Goal: Navigation & Orientation: Understand site structure

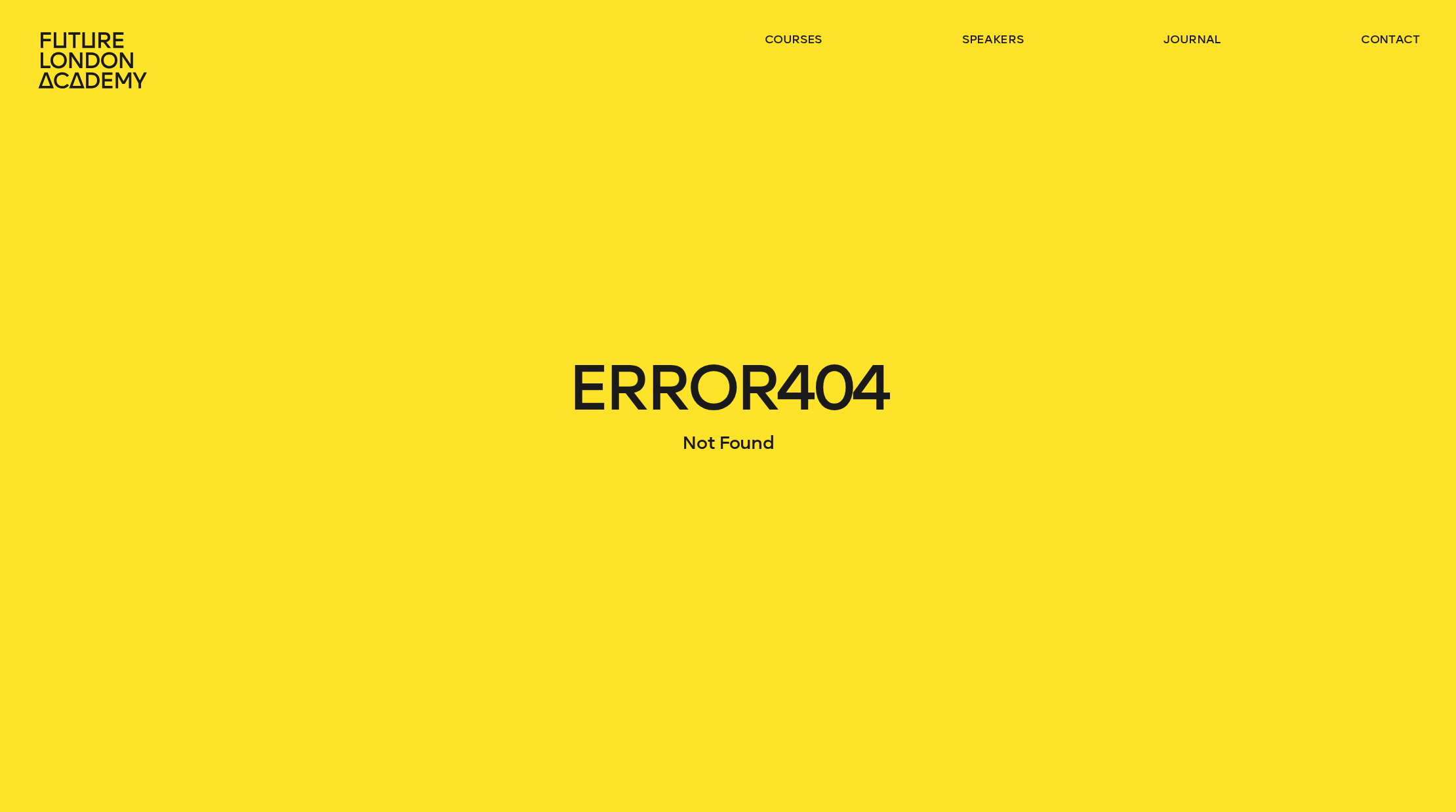
click at [106, 80] on icon at bounding box center [92, 60] width 108 height 56
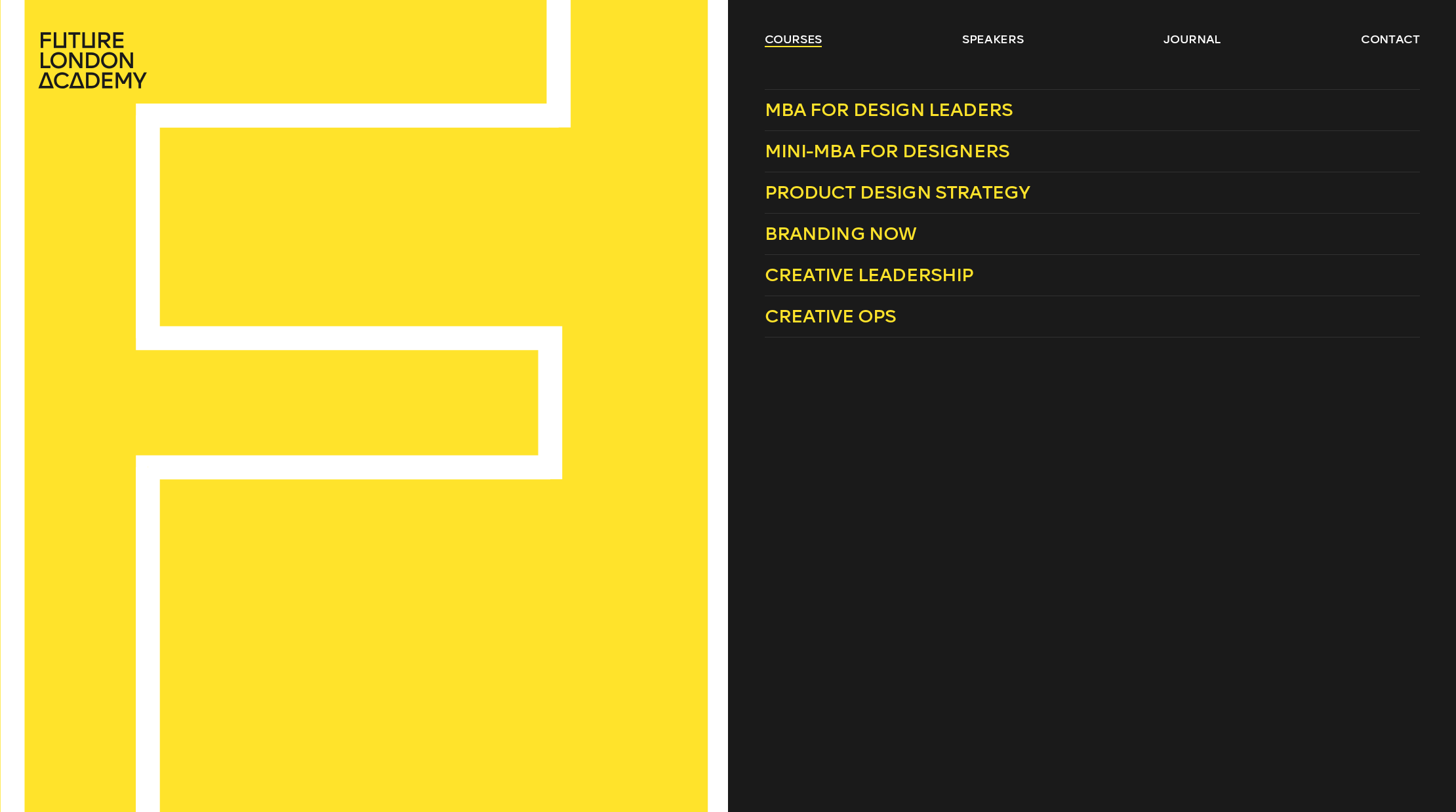
click at [773, 39] on link "courses" at bounding box center [793, 39] width 58 height 16
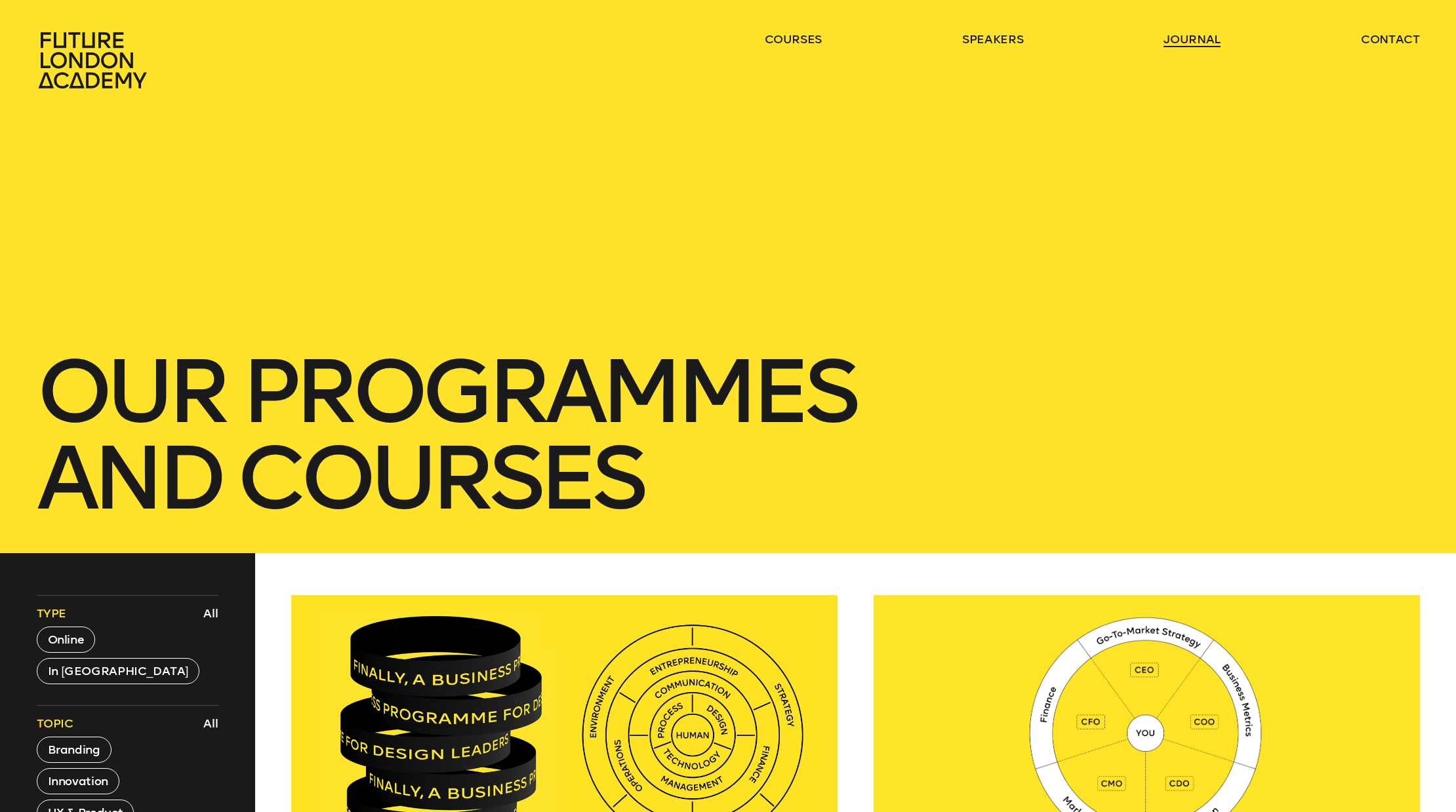
click at [1188, 40] on link "journal" at bounding box center [1191, 39] width 57 height 16
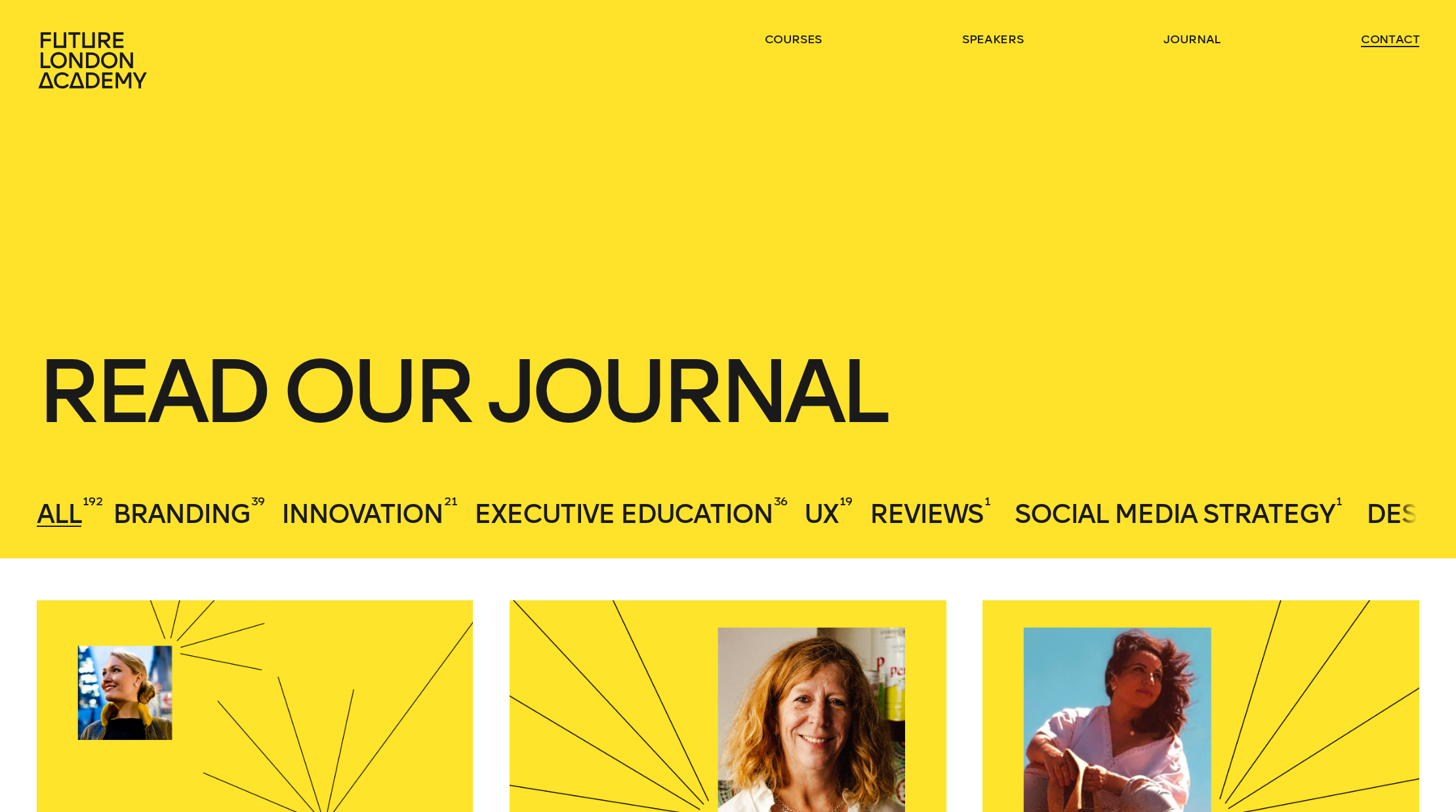
click at [1399, 34] on link "contact" at bounding box center [1390, 39] width 59 height 16
